Goal: Task Accomplishment & Management: Use online tool/utility

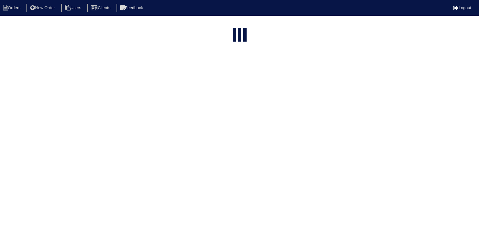
select select "15"
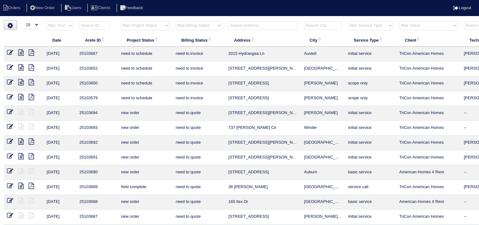
click at [236, 26] on input "text" at bounding box center [262, 25] width 69 height 9
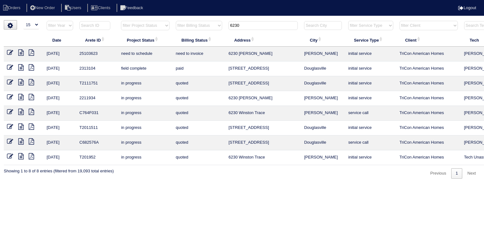
type input "6230"
click at [21, 55] on icon at bounding box center [20, 52] width 5 height 6
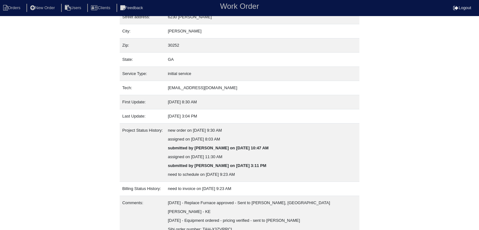
scroll to position [74, 0]
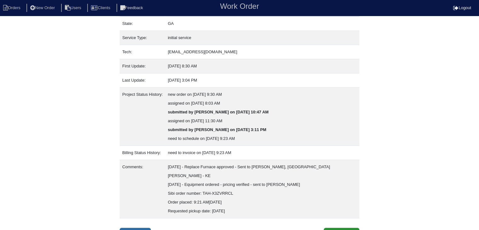
click at [136, 228] on link "Inspection" at bounding box center [135, 234] width 31 height 12
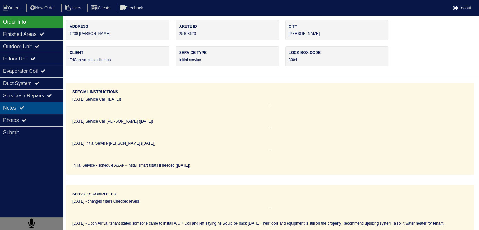
click at [50, 106] on div "Notes" at bounding box center [31, 108] width 63 height 12
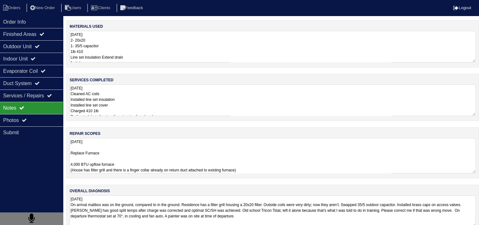
scroll to position [0, 0]
drag, startPoint x: 70, startPoint y: 153, endPoint x: 323, endPoint y: 176, distance: 254.1
click at [323, 176] on div "repair scopes 10.3.25 Replace Furnace 4,000 BTU upflow furnace (House has filte…" at bounding box center [272, 152] width 413 height 51
click at [175, 214] on textarea "10.2.25 On arrival mailbox was on the ground, compared to in the ground. Reside…" at bounding box center [273, 211] width 406 height 32
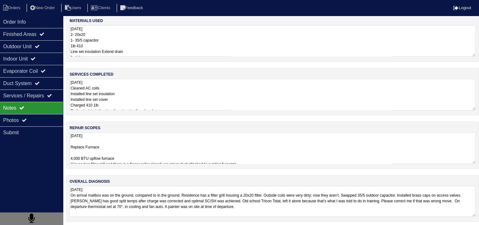
scroll to position [8, 0]
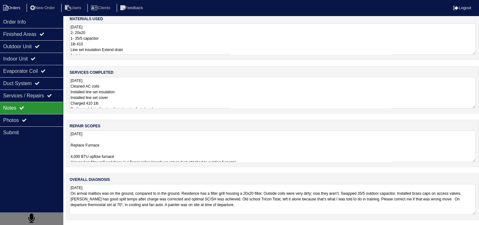
click at [17, 7] on li "Orders" at bounding box center [13, 8] width 26 height 9
select select "15"
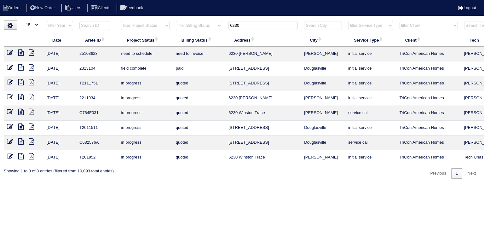
drag, startPoint x: 246, startPoint y: 25, endPoint x: 207, endPoint y: 25, distance: 39.1
click at [207, 25] on tr "filter Year -- Any Year -- 2025 2024 2023 2022 2021 2020 2019 filter Project St…" at bounding box center [277, 26] width 546 height 13
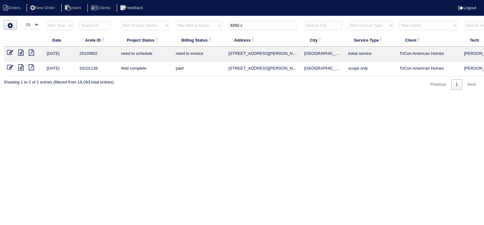
type input "9260 c"
click at [24, 51] on link at bounding box center [23, 53] width 10 height 5
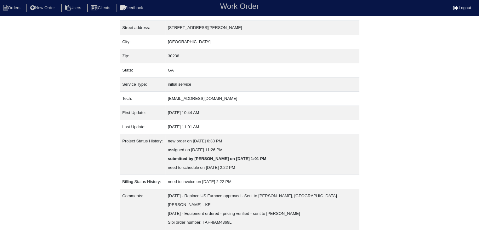
scroll to position [57, 0]
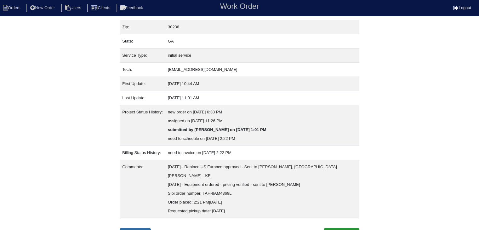
click at [140, 228] on link "Inspection" at bounding box center [135, 234] width 31 height 12
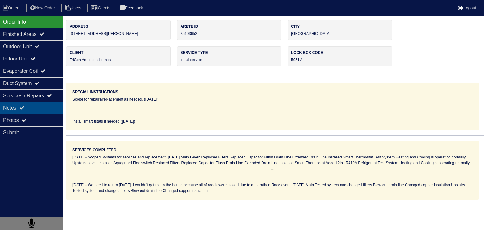
click at [27, 107] on div "Notes" at bounding box center [31, 108] width 63 height 12
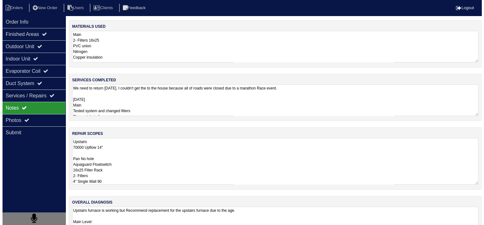
scroll to position [0, 0]
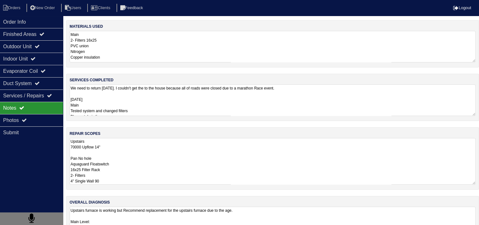
drag, startPoint x: 71, startPoint y: 141, endPoint x: 109, endPoint y: 188, distance: 60.2
click at [109, 188] on div "repair scopes Upstairs 70000 Upflow 14" Pan No hole Aquaguard Floatswitch 16x25…" at bounding box center [272, 158] width 413 height 62
click at [155, 96] on textarea "We need to return Monday. I couldn't get the to the house because all of roads …" at bounding box center [273, 100] width 406 height 32
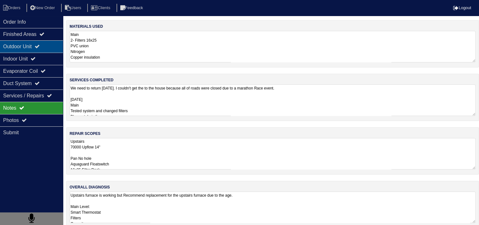
click at [9, 49] on div "Outdoor Unit" at bounding box center [31, 46] width 63 height 12
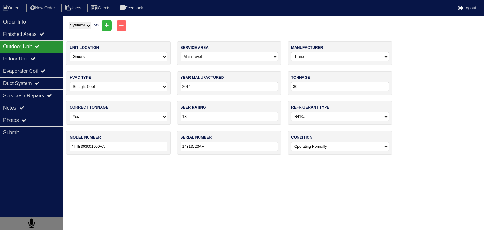
click at [84, 26] on select "System 1 System 2" at bounding box center [80, 25] width 22 height 7
select select "2"
click at [69, 22] on select "System 1 System 2" at bounding box center [80, 25] width 22 height 7
select select "1"
select select "Goodman"
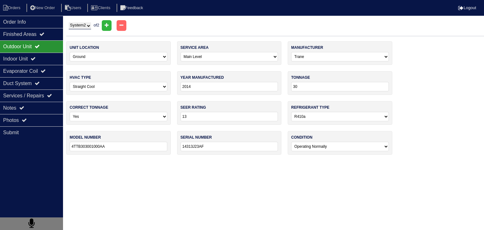
type input "2019"
type input "36"
type input "14"
type input "GSX140361KD"
type input "1908063734"
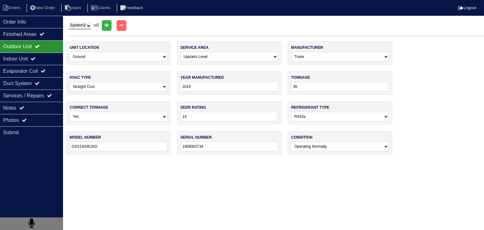
click at [91, 26] on select "System 1 System 2" at bounding box center [80, 25] width 22 height 7
select select "1"
click at [69, 22] on select "System 1 System 2" at bounding box center [80, 25] width 22 height 7
select select "0"
select select "Trane"
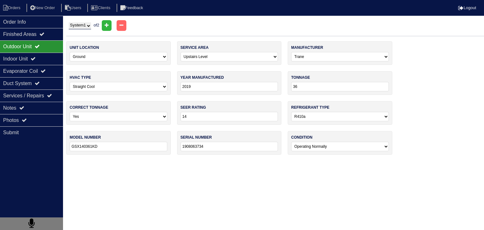
type input "2014"
type input "30"
type input "13"
type input "4TTB303001000AA"
type input "14313J23AF"
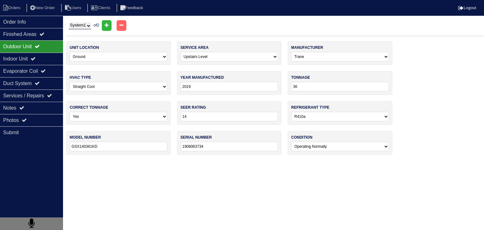
select select "0"
select select "[PERSON_NAME]"
type input "2015"
type input "60"
type input "14"
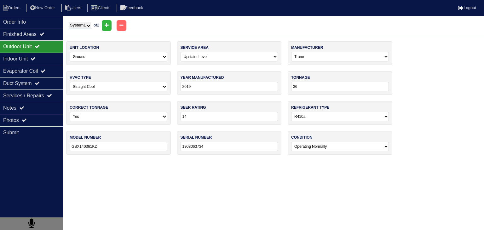
type input "GMS80604BNBC"
type input "1507119251"
select select "0"
click at [25, 61] on div "Indoor Unit" at bounding box center [31, 59] width 63 height 12
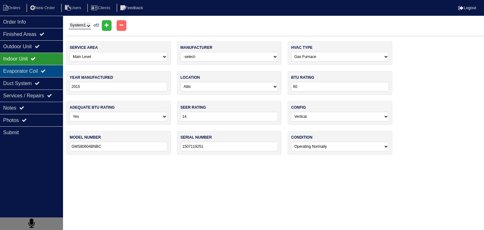
click at [20, 72] on div "Evaporator Coil" at bounding box center [31, 71] width 63 height 12
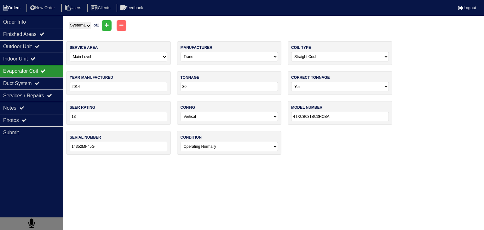
click at [9, 5] on li "Orders" at bounding box center [13, 8] width 26 height 9
select select "15"
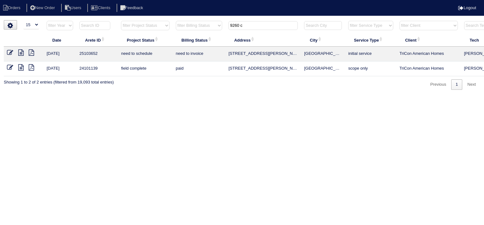
drag, startPoint x: 248, startPoint y: 27, endPoint x: 219, endPoint y: 26, distance: 29.0
click at [219, 27] on tr "filter Year -- Any Year -- 2025 2024 2023 2022 2021 2020 2019 filter Project St…" at bounding box center [277, 26] width 546 height 13
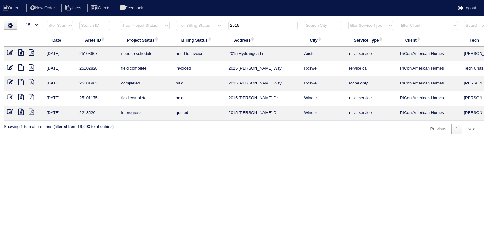
type input "2015"
click at [20, 52] on icon at bounding box center [20, 52] width 5 height 6
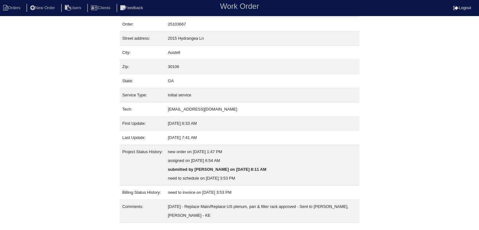
scroll to position [30, 0]
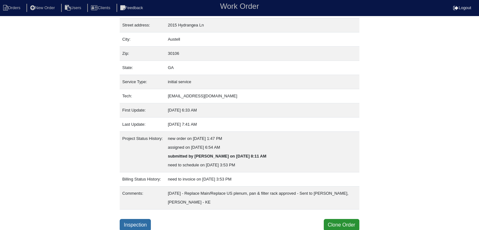
click at [141, 221] on link "Inspection" at bounding box center [135, 225] width 31 height 12
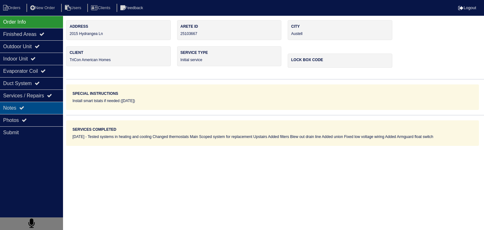
click at [47, 108] on div "Notes" at bounding box center [31, 108] width 63 height 12
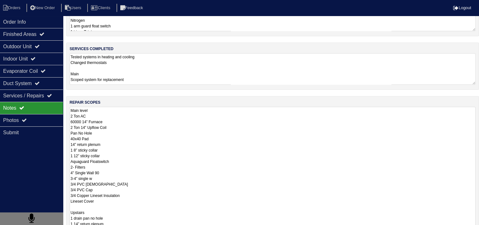
scroll to position [0, 0]
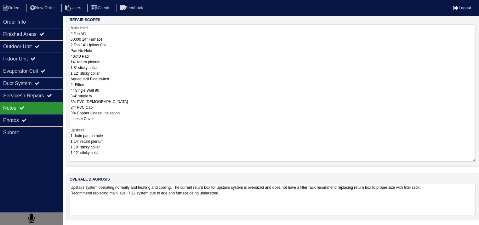
drag, startPoint x: 71, startPoint y: 142, endPoint x: 104, endPoint y: 235, distance: 99.1
click at [104, 227] on html "Orders New Order Users Clients Feedback Logout Orders New Order Users Clients M…" at bounding box center [239, 56] width 479 height 340
click at [18, 8] on li "Orders" at bounding box center [13, 8] width 26 height 9
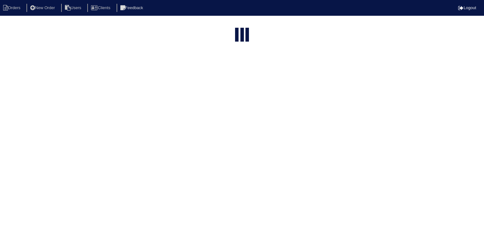
select select "15"
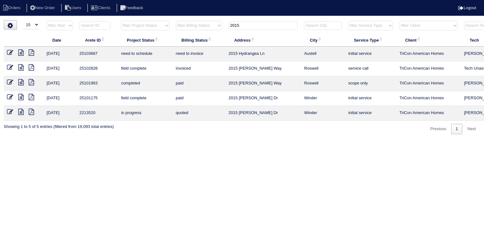
click at [265, 27] on input "2015" at bounding box center [262, 25] width 69 height 9
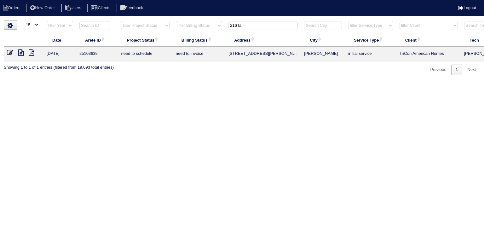
type input "216 fa"
click at [21, 53] on icon at bounding box center [20, 52] width 5 height 6
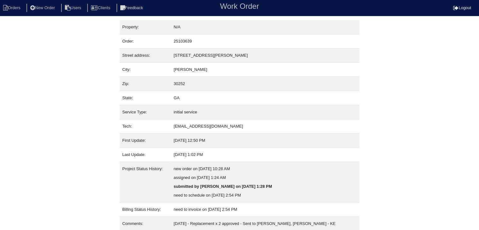
scroll to position [57, 0]
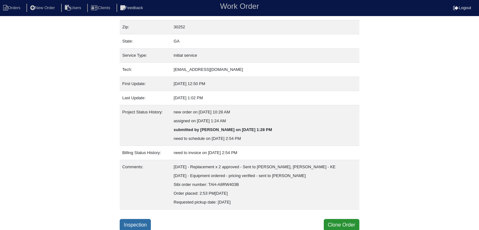
click at [140, 221] on link "Inspection" at bounding box center [135, 225] width 31 height 12
select select "0"
select select "[PERSON_NAME]"
select select "0"
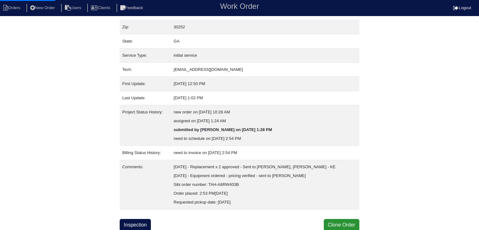
select select "0"
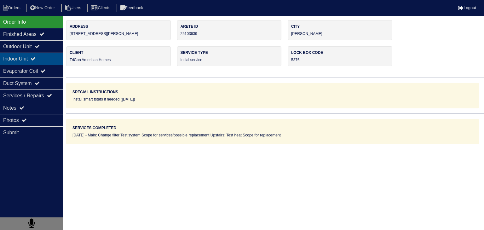
click at [12, 57] on div "Indoor Unit" at bounding box center [31, 59] width 63 height 12
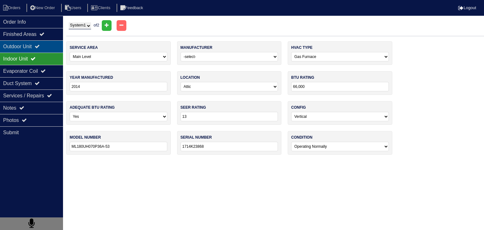
click at [15, 48] on div "Outdoor Unit" at bounding box center [31, 46] width 63 height 12
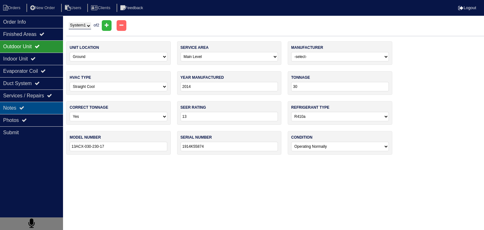
click at [14, 109] on div "Notes" at bounding box center [31, 108] width 63 height 12
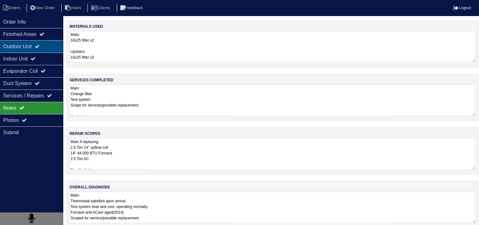
click at [28, 49] on div "Outdoor Unit" at bounding box center [31, 46] width 63 height 12
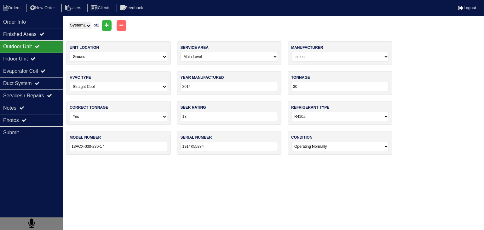
click at [91, 27] on select "System 1 System 2" at bounding box center [80, 25] width 22 height 7
select select "2"
click at [69, 22] on select "System 1 System 2" at bounding box center [80, 25] width 22 height 7
select select "1"
type input "36"
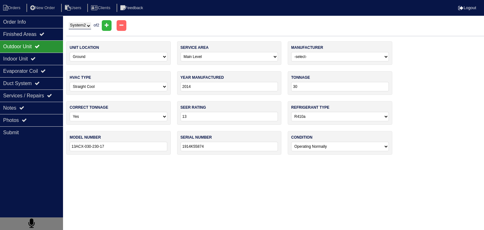
type input "13ACX-036-230-17"
type input "1914K38400"
select select "2"
click at [45, 108] on div "Notes" at bounding box center [31, 108] width 63 height 12
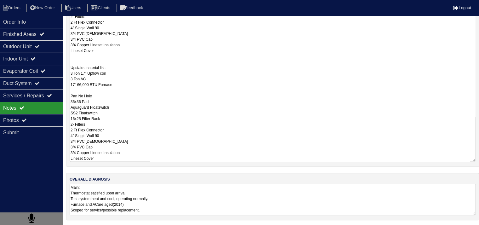
scroll to position [0, 0]
drag, startPoint x: 70, startPoint y: 142, endPoint x: 122, endPoint y: 242, distance: 112.5
click at [122, 227] on html "Orders New Order Users Clients Feedback Logout Orders New Order Users Clients M…" at bounding box center [239, 22] width 479 height 408
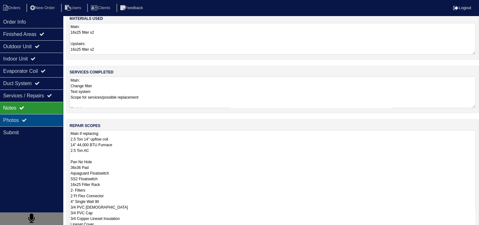
click at [38, 124] on div "Photos" at bounding box center [31, 120] width 63 height 12
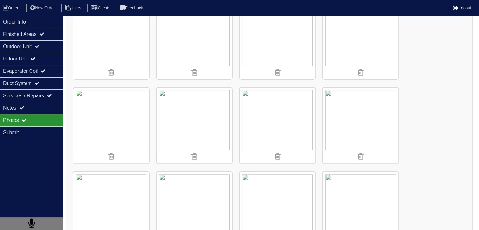
scroll to position [386, 0]
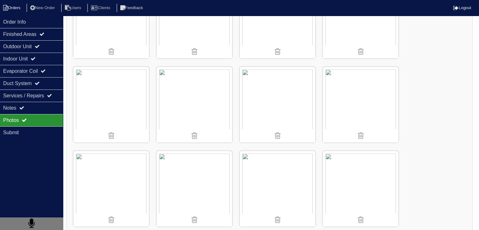
click at [19, 4] on li "Orders" at bounding box center [13, 8] width 26 height 9
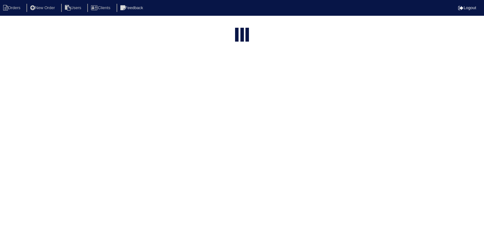
select select "15"
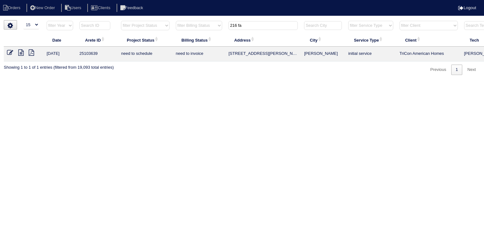
click at [253, 26] on input "216 fa" at bounding box center [262, 25] width 69 height 9
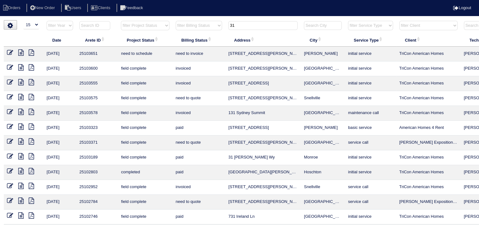
type input "31"
click at [20, 53] on icon at bounding box center [20, 52] width 5 height 6
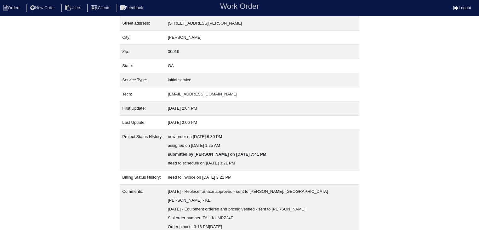
scroll to position [57, 0]
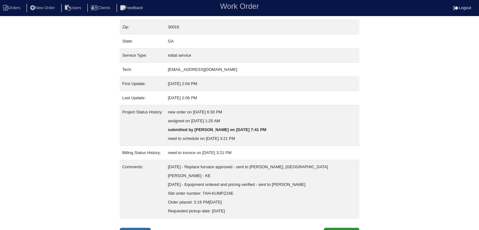
click at [136, 228] on link "Inspection" at bounding box center [135, 234] width 31 height 12
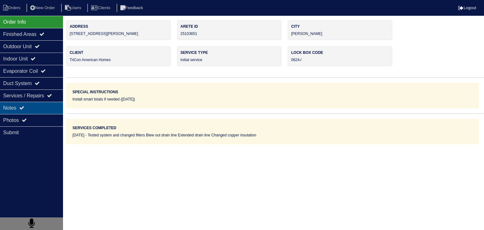
click at [20, 105] on div "Notes" at bounding box center [31, 108] width 63 height 12
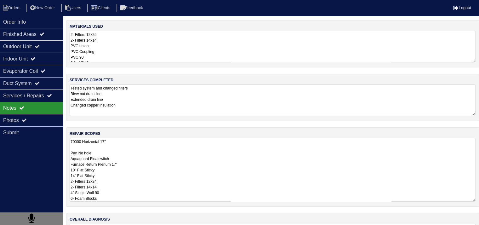
scroll to position [0, 0]
drag, startPoint x: 71, startPoint y: 142, endPoint x: 110, endPoint y: 201, distance: 70.7
click at [110, 201] on div "repair scopes 70000 Horizontal 17" Pan No hole Aquaguard Floatswitch Furnace Re…" at bounding box center [272, 166] width 413 height 79
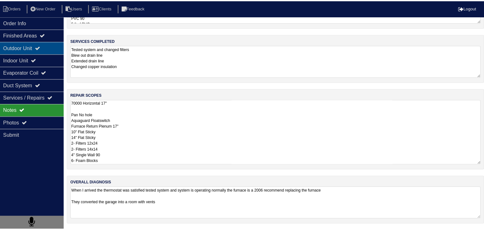
scroll to position [0, 0]
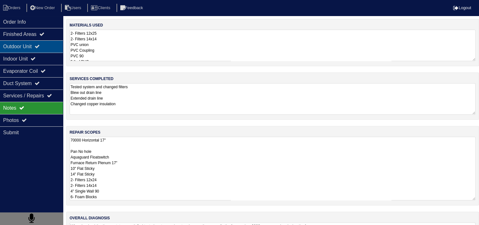
click at [20, 47] on div "Outdoor Unit" at bounding box center [31, 46] width 63 height 12
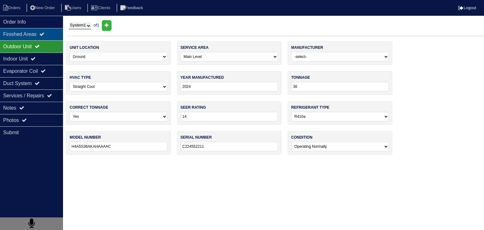
click at [26, 37] on div "Finished Areas" at bounding box center [31, 34] width 63 height 12
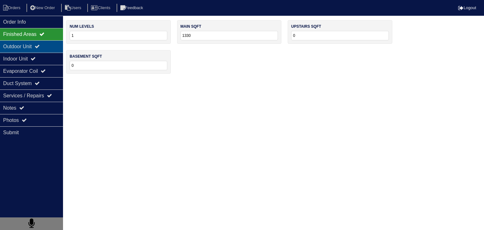
click at [24, 46] on div "Outdoor Unit" at bounding box center [31, 46] width 63 height 12
